Goal: Find specific page/section: Find specific page/section

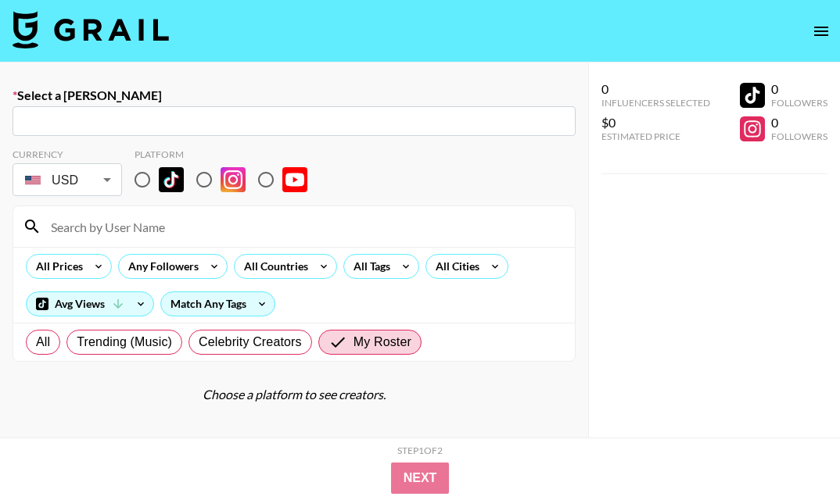
click at [111, 20] on img at bounding box center [91, 30] width 156 height 38
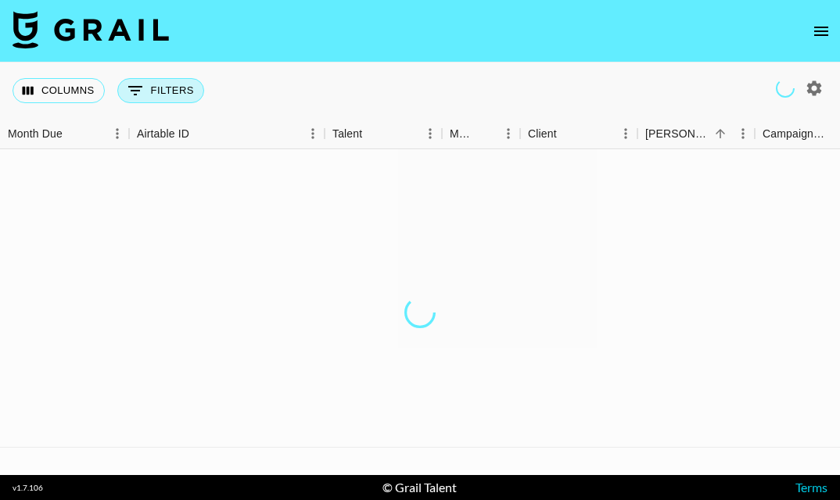
click at [146, 85] on button "0 Filters" at bounding box center [160, 90] width 87 height 25
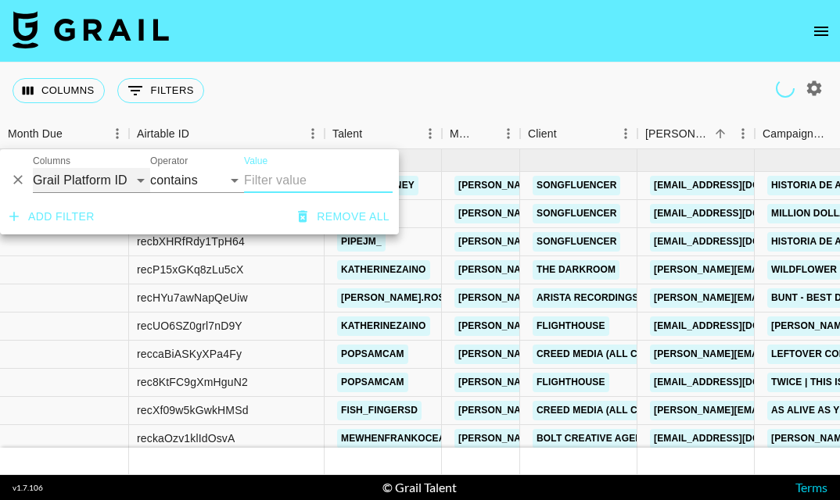
click at [92, 179] on select "Grail Platform ID Airtable ID Talent Manager Client [PERSON_NAME] Campaign (Typ…" at bounding box center [91, 180] width 117 height 25
select select "talentName"
click at [33, 168] on select "Grail Platform ID Airtable ID Talent Manager Client [PERSON_NAME] Campaign (Typ…" at bounding box center [91, 180] width 117 height 25
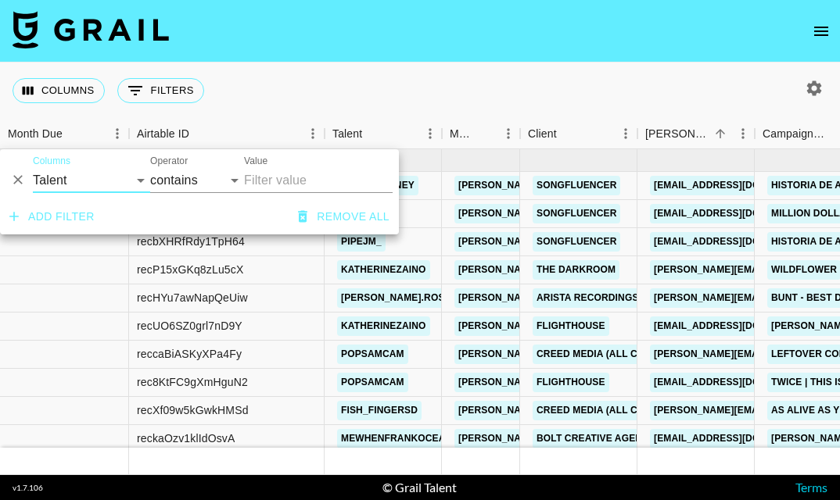
click at [285, 174] on input "Value" at bounding box center [318, 180] width 149 height 25
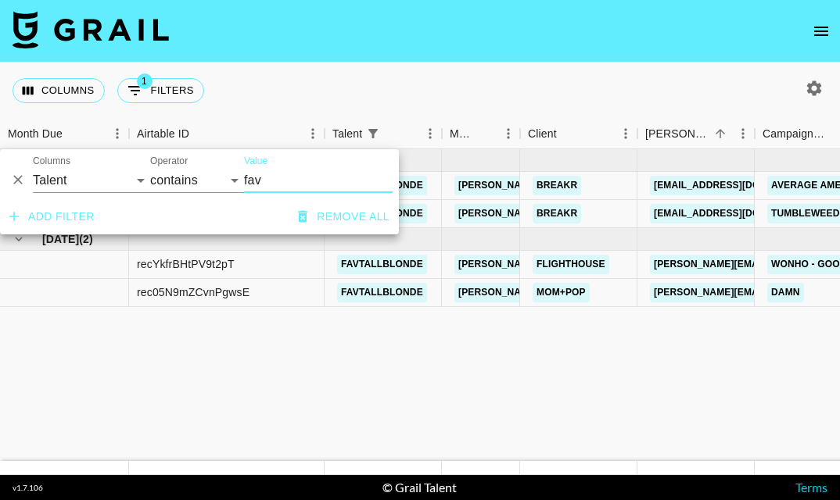
type input "fav"
click at [446, 88] on div "Columns 1 Filters + Booking" at bounding box center [420, 91] width 840 height 56
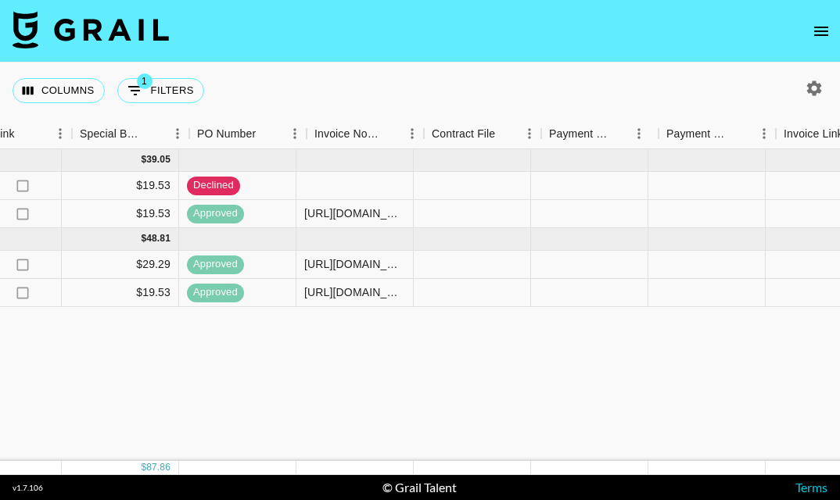
scroll to position [0, 1560]
